Goal: Information Seeking & Learning: Check status

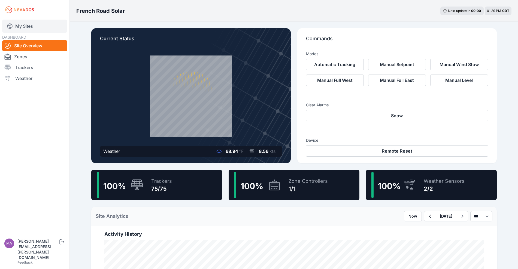
click at [25, 30] on link "My Sites" at bounding box center [34, 26] width 65 height 13
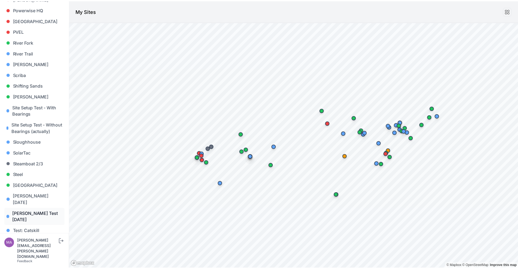
scroll to position [505, 0]
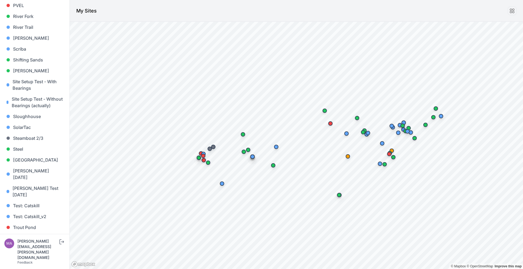
click at [25, 244] on link "Whitetail" at bounding box center [34, 249] width 61 height 11
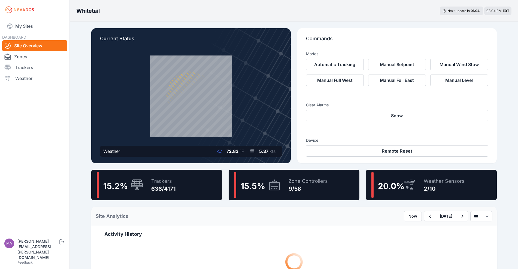
click at [315, 185] on div "9/58" at bounding box center [307, 189] width 39 height 8
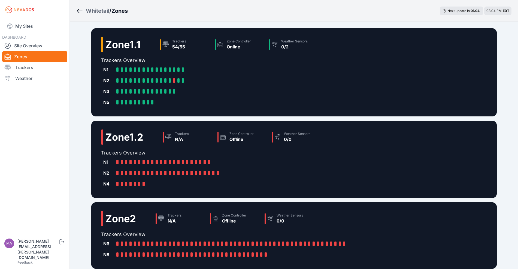
click at [148, 48] on div "Zone 1.1 Trackers 54/55 Zone Controller Online Weather Sensors 0/2" at bounding box center [211, 47] width 220 height 20
click at [123, 40] on h2 "Zone 1.1" at bounding box center [122, 44] width 35 height 11
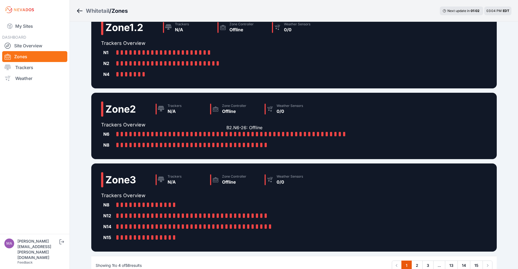
scroll to position [143, 0]
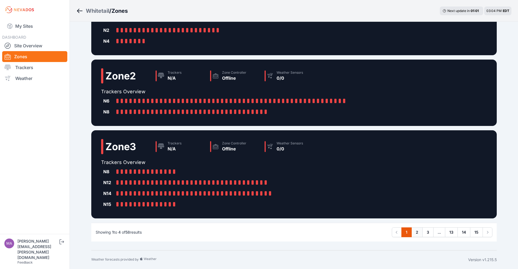
click at [414, 228] on link "2" at bounding box center [416, 233] width 11 height 10
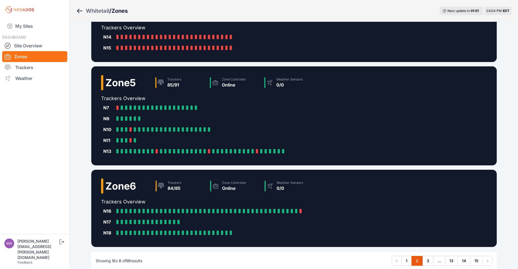
scroll to position [132, 0]
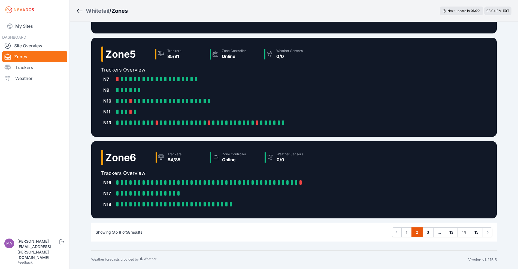
click at [111, 53] on h2 "Zone 5" at bounding box center [120, 54] width 30 height 11
click at [101, 52] on div at bounding box center [102, 54] width 2 height 15
click at [173, 54] on div "85/91" at bounding box center [174, 56] width 14 height 7
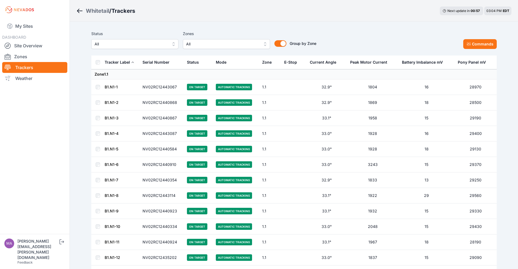
click at [99, 11] on div "Whitetail" at bounding box center [97, 11] width 23 height 8
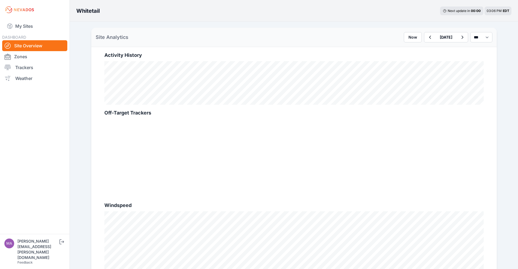
scroll to position [95, 0]
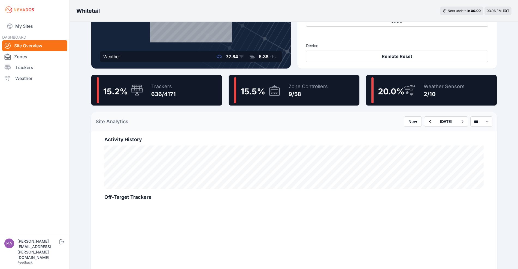
click at [199, 96] on div "15.2 % Trackers 636/4171" at bounding box center [156, 90] width 131 height 30
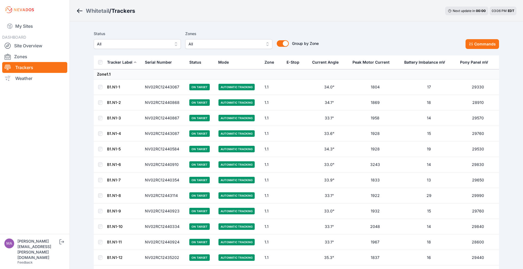
click at [185, 42] on button "All" at bounding box center [228, 44] width 87 height 10
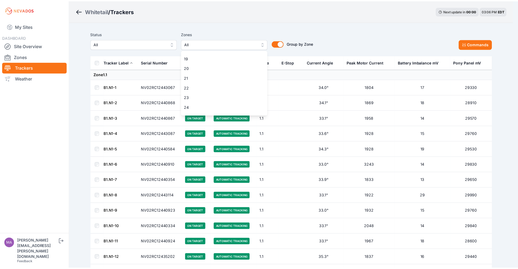
scroll to position [238, 0]
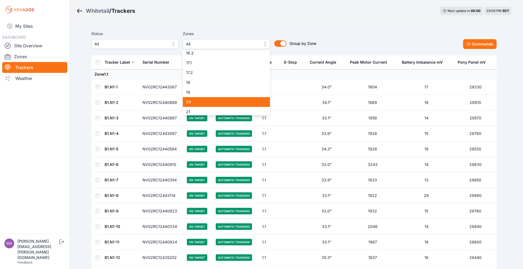
click at [225, 100] on span "20" at bounding box center [223, 101] width 74 height 5
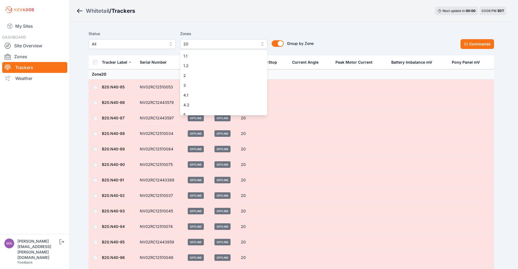
click at [200, 48] on button "20" at bounding box center [223, 44] width 87 height 10
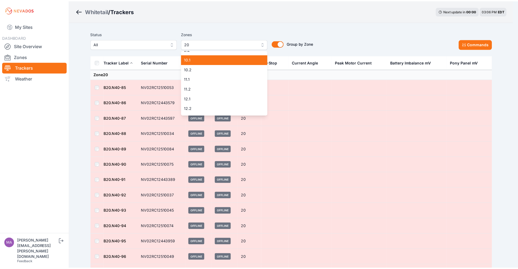
scroll to position [136, 0]
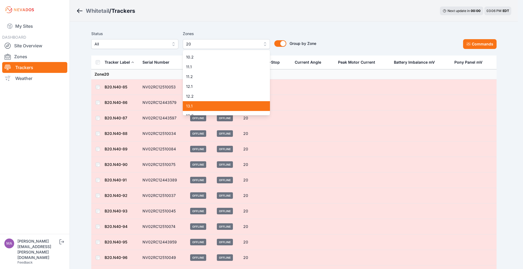
click at [220, 101] on div "13.1" at bounding box center [226, 106] width 87 height 10
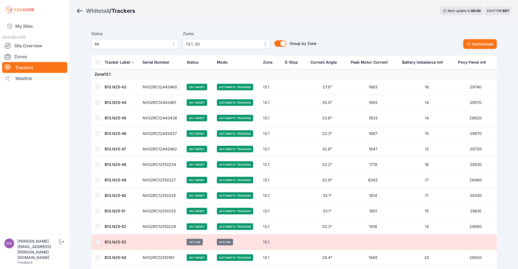
click at [117, 86] on link "B13.N25-43" at bounding box center [116, 87] width 22 height 5
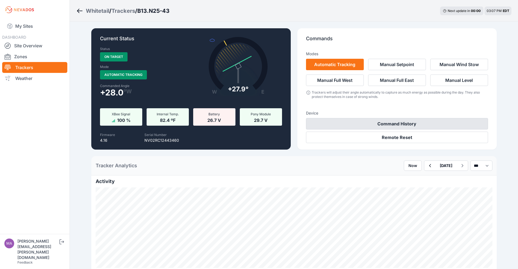
click at [442, 121] on button "Command History" at bounding box center [397, 123] width 182 height 11
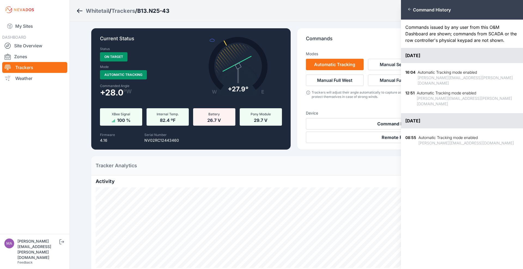
click at [350, 25] on div "Close panel Command History Commands issued by any user from this O&M Dashboard…" at bounding box center [261, 134] width 523 height 269
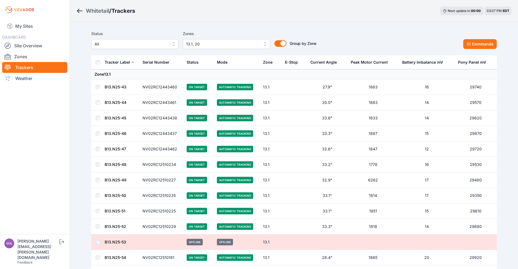
click at [117, 103] on link "B13.N25-44" at bounding box center [116, 102] width 22 height 5
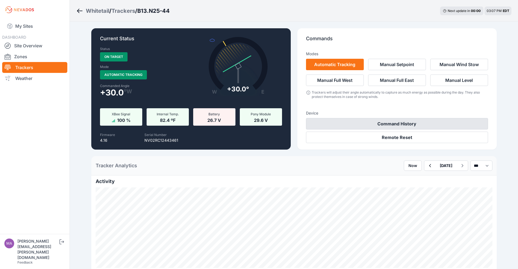
click at [323, 124] on button "Command History" at bounding box center [397, 123] width 182 height 11
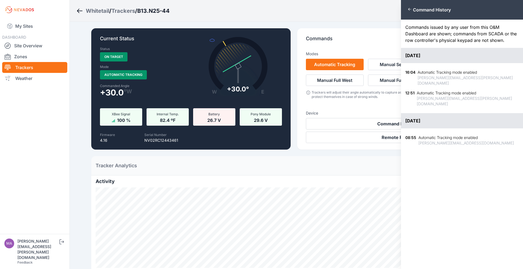
click at [409, 7] on icon "button" at bounding box center [409, 9] width 4 height 4
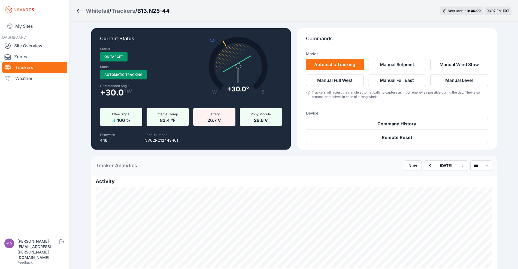
click at [82, 9] on icon "Breadcrumb" at bounding box center [79, 11] width 7 height 7
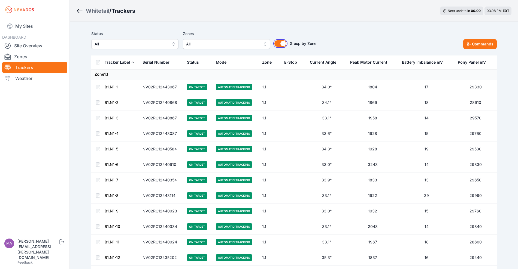
click at [280, 43] on button "Group by Zone" at bounding box center [280, 43] width 12 height 7
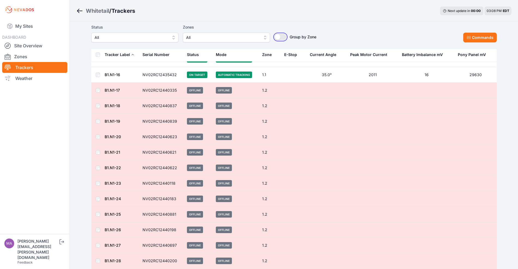
scroll to position [204, 0]
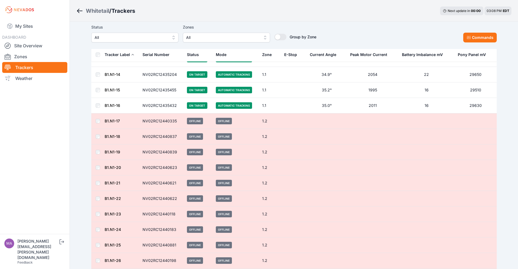
click at [218, 56] on div "Mode" at bounding box center [221, 54] width 11 height 5
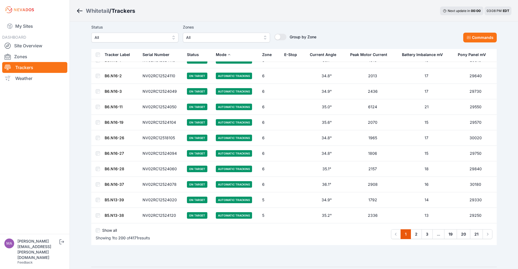
scroll to position [2966, 0]
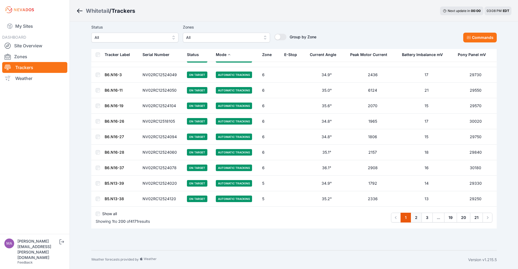
click at [414, 216] on link "2" at bounding box center [415, 218] width 11 height 10
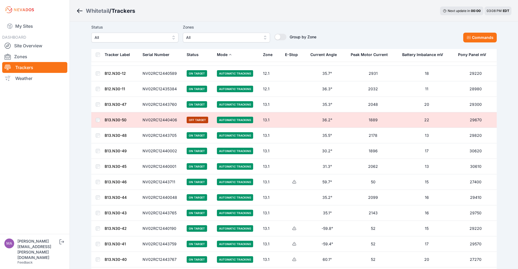
scroll to position [2382, 0]
